Goal: Task Accomplishment & Management: Use online tool/utility

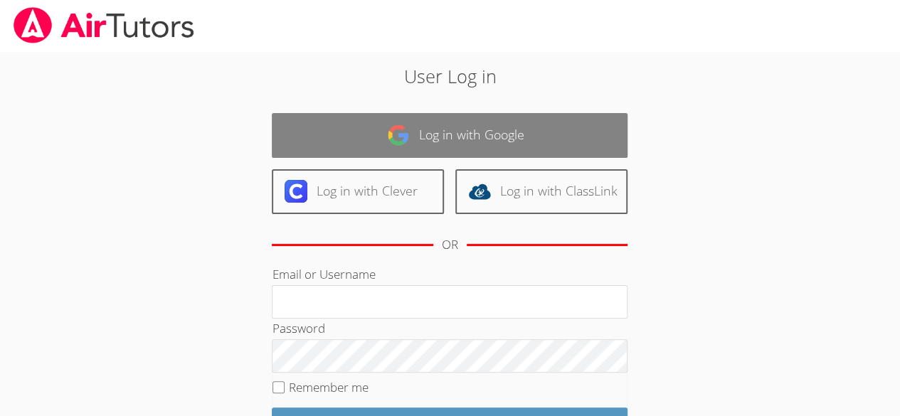
click at [371, 137] on link "Log in with Google" at bounding box center [450, 135] width 356 height 45
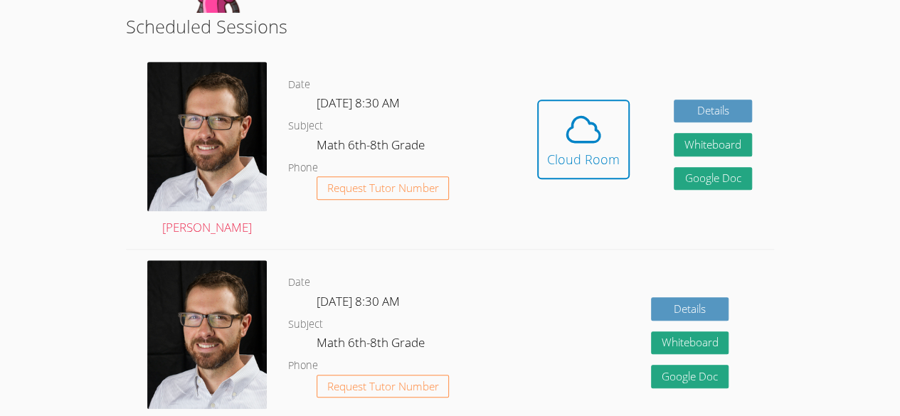
scroll to position [361, 0]
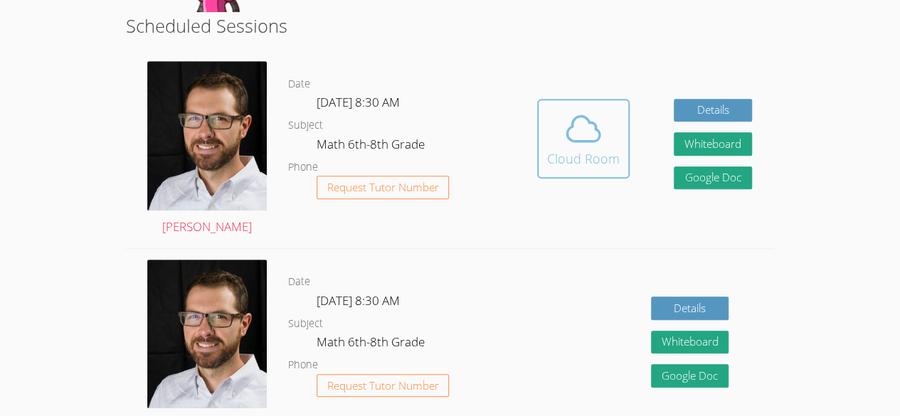
click at [588, 133] on icon at bounding box center [584, 129] width 40 height 40
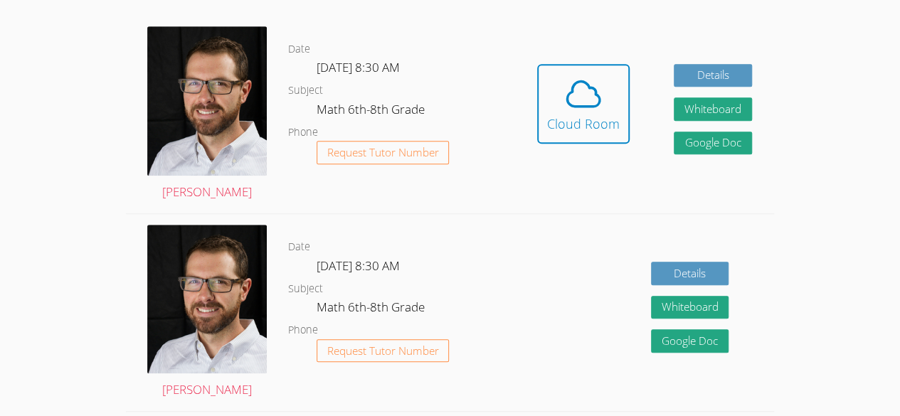
scroll to position [396, 0]
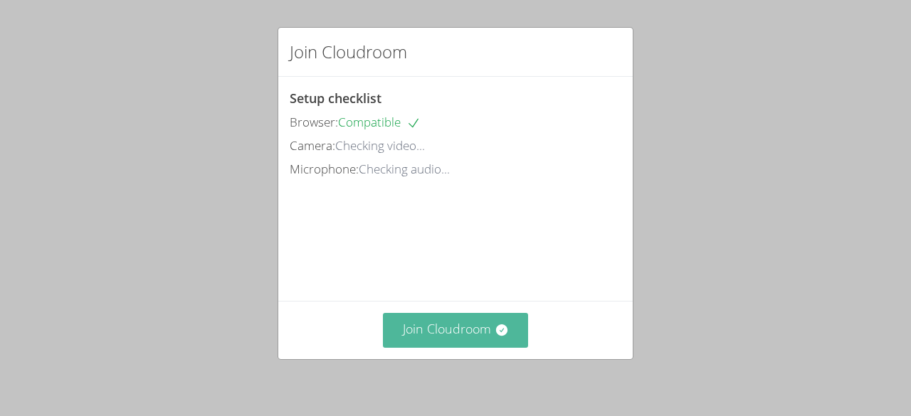
click at [465, 325] on button "Join Cloudroom" at bounding box center [456, 330] width 146 height 35
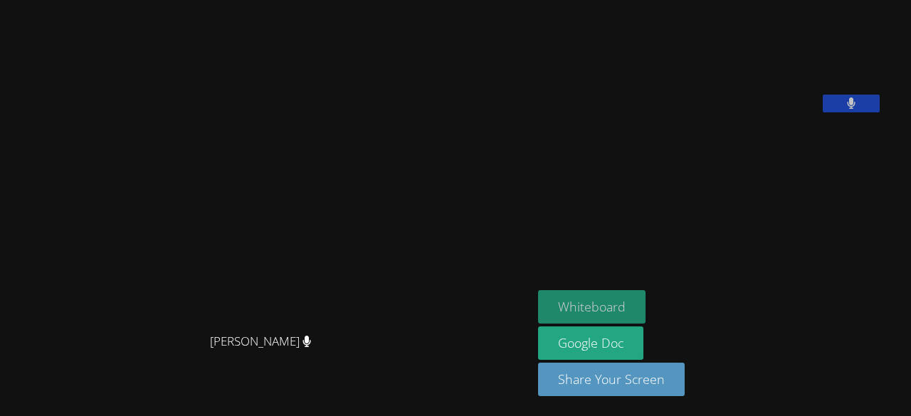
click at [635, 302] on button "Whiteboard" at bounding box center [591, 306] width 107 height 33
